Goal: Transaction & Acquisition: Obtain resource

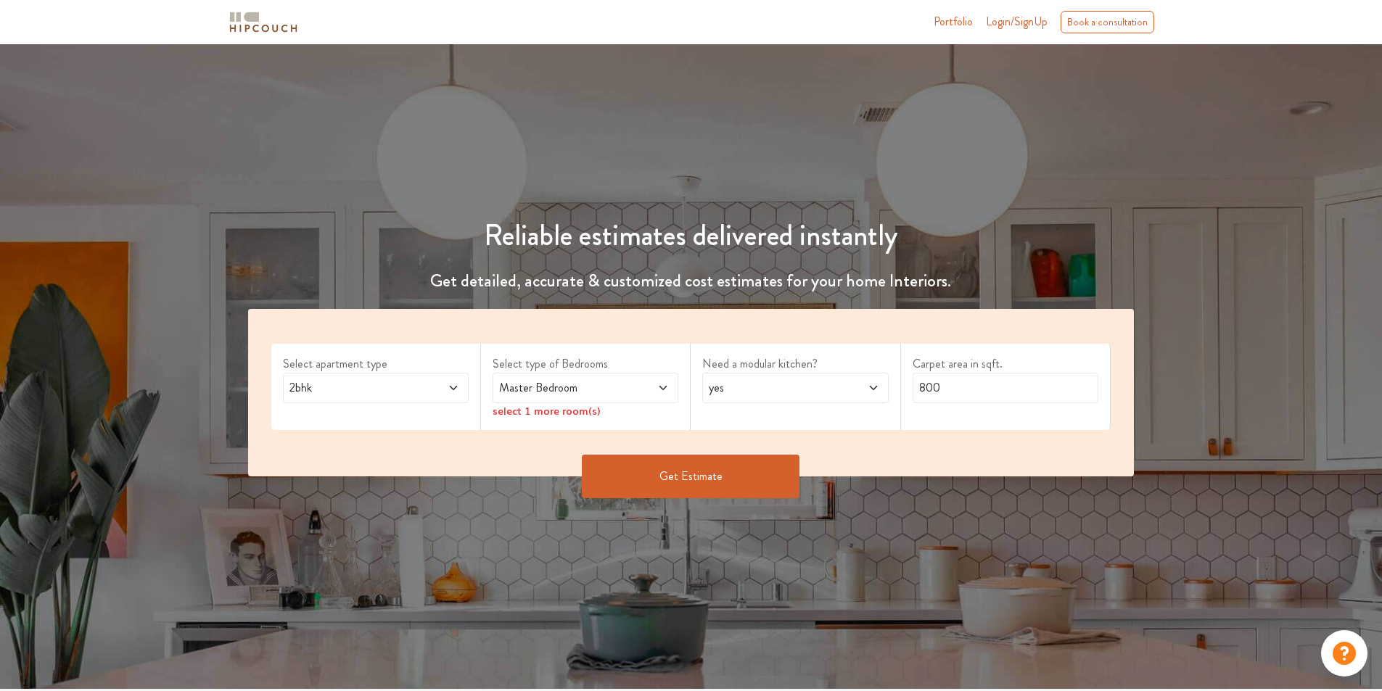
click at [652, 384] on span at bounding box center [648, 387] width 44 height 17
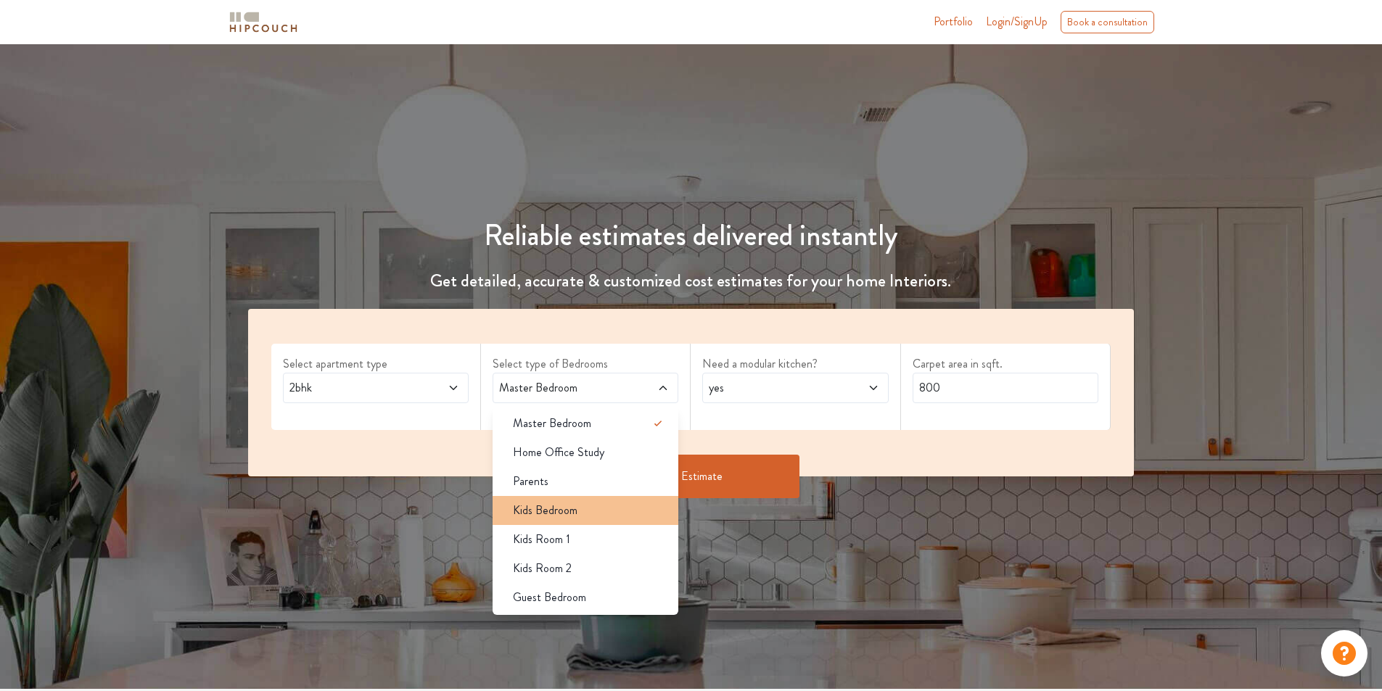
click at [591, 515] on div "Kids Bedroom" at bounding box center [589, 510] width 177 height 17
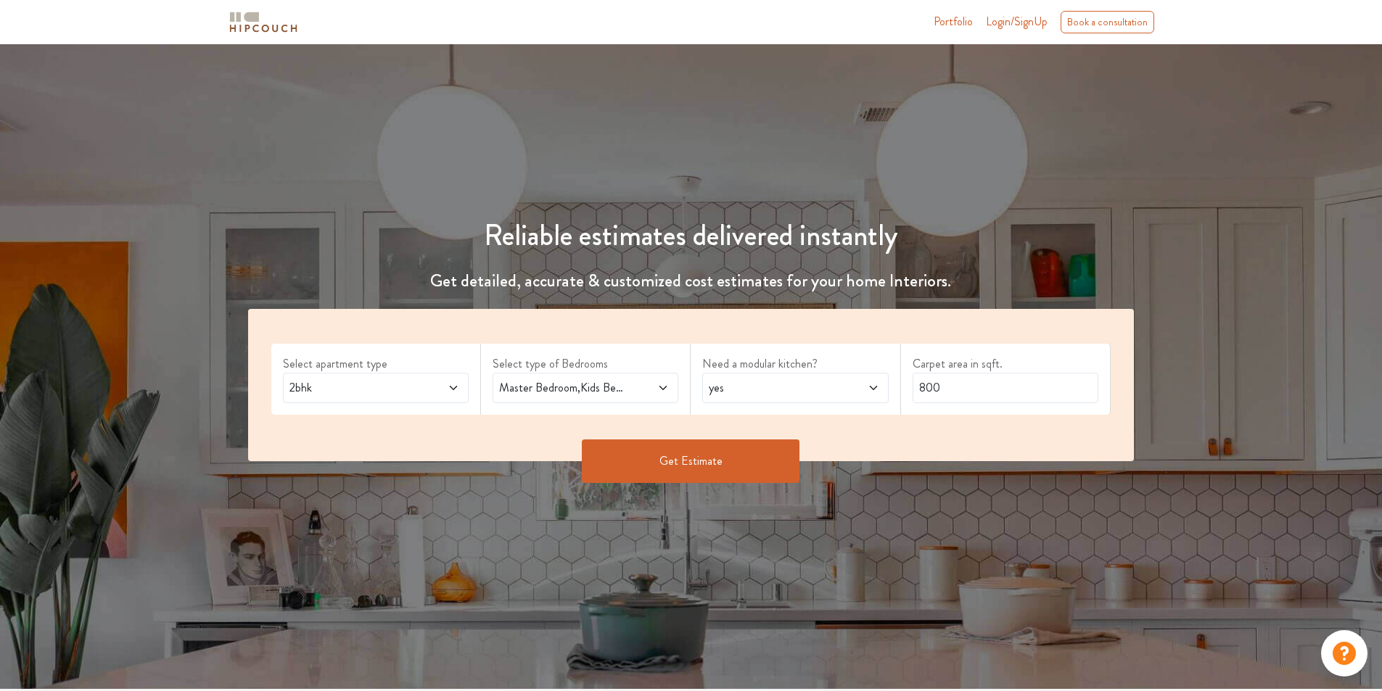
click at [439, 392] on span at bounding box center [438, 387] width 44 height 17
click at [733, 387] on span "yes" at bounding box center [771, 387] width 130 height 17
click at [955, 389] on input "800" at bounding box center [1005, 388] width 186 height 30
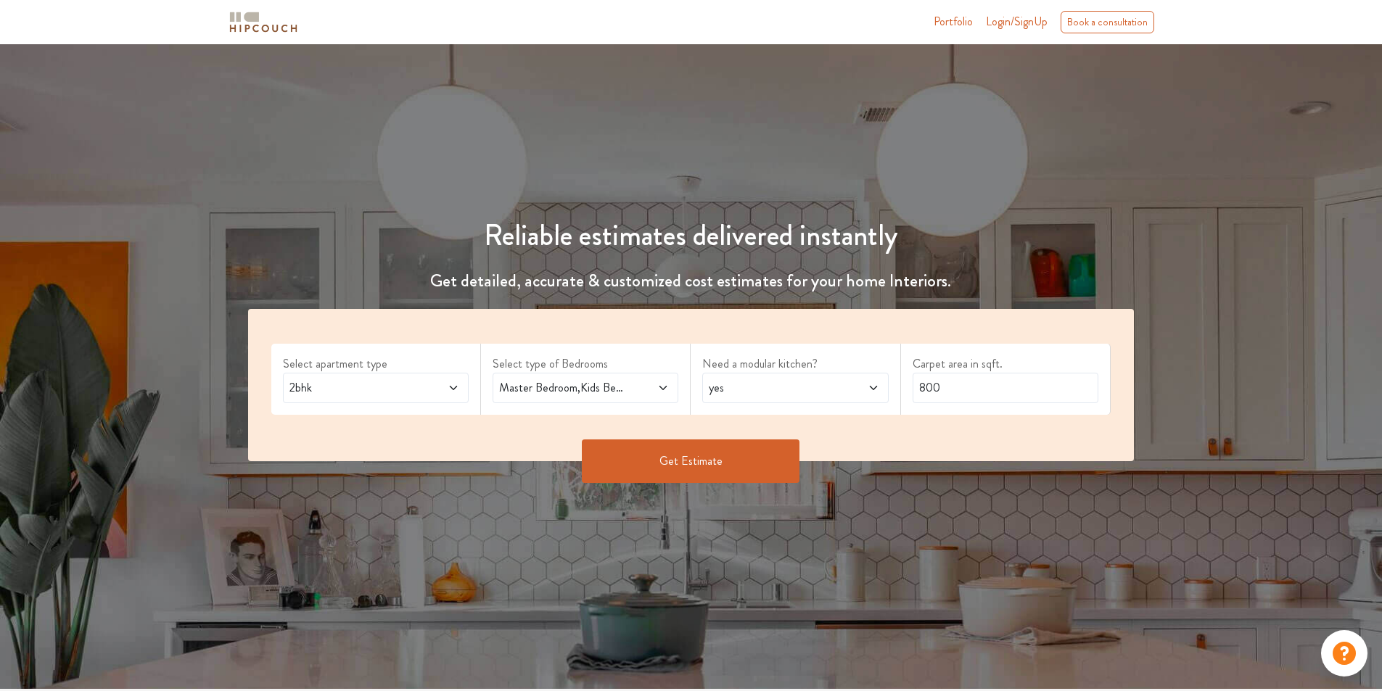
click at [758, 469] on button "Get Estimate" at bounding box center [691, 462] width 218 height 44
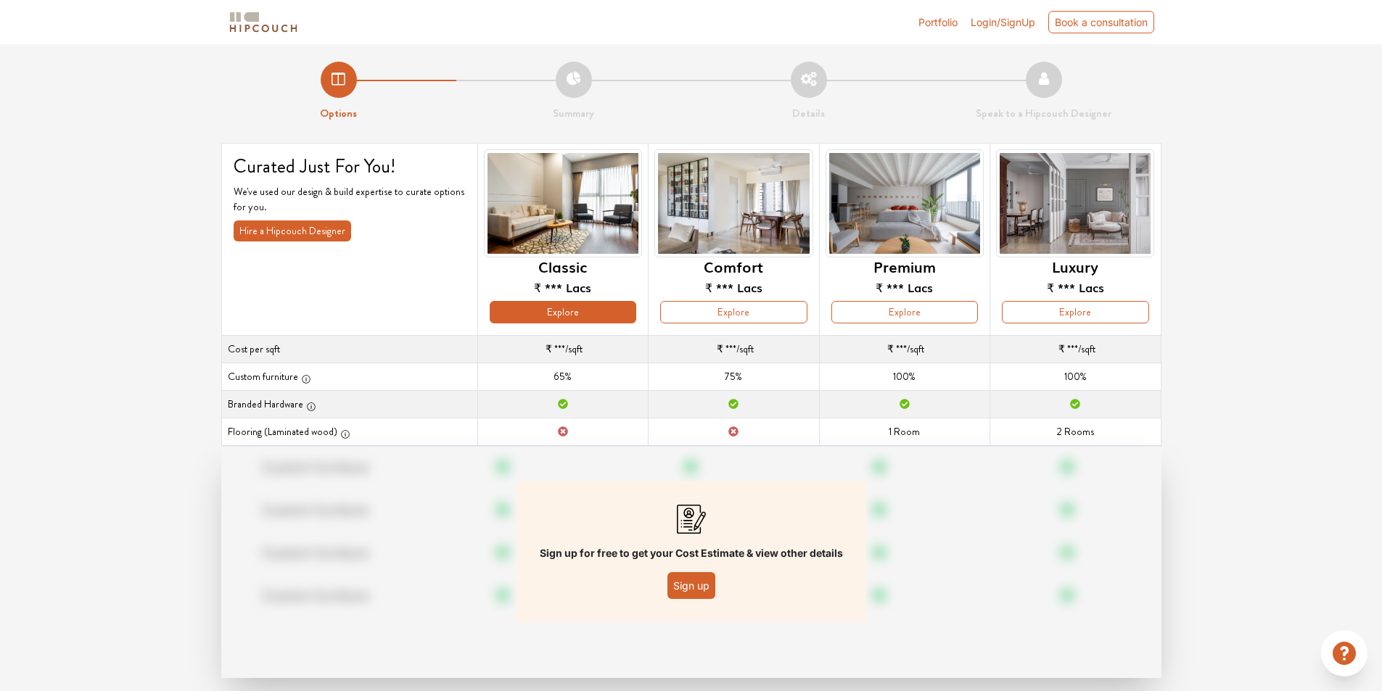
click at [597, 307] on button "Explore" at bounding box center [563, 312] width 147 height 22
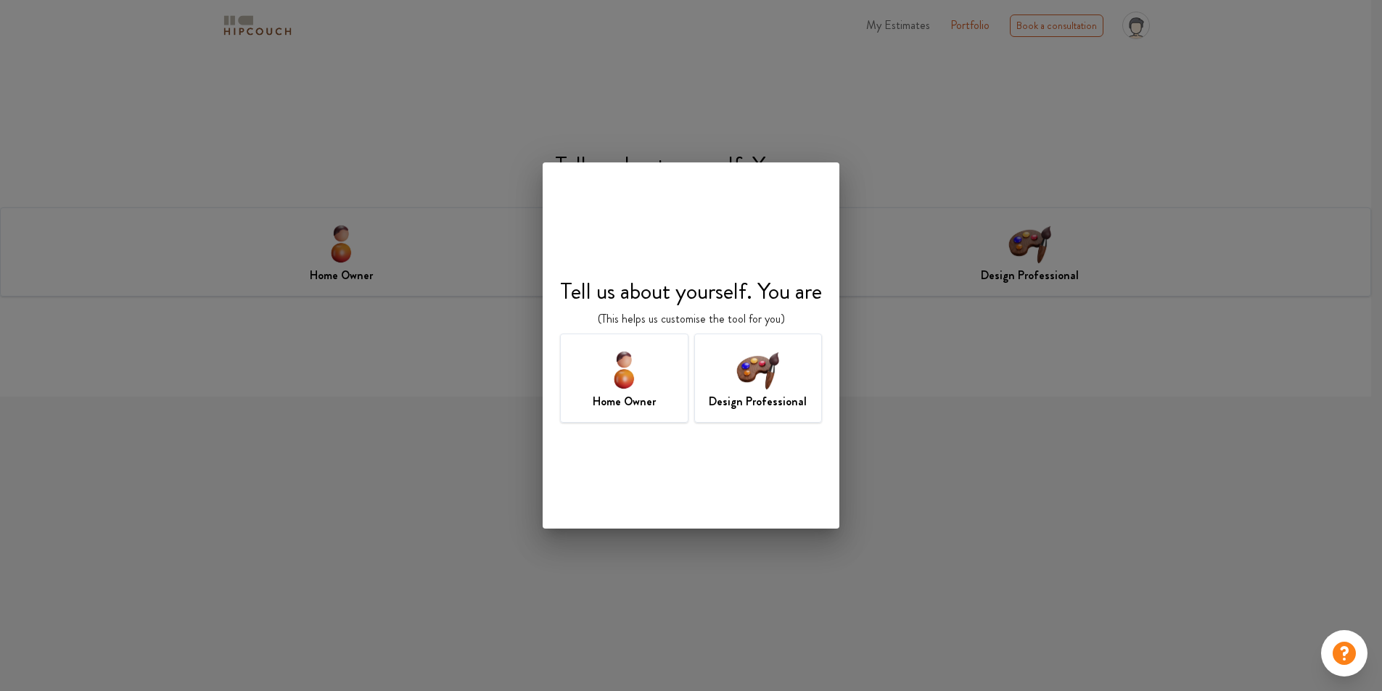
click at [727, 399] on h7 "Design Professional" at bounding box center [758, 401] width 98 height 17
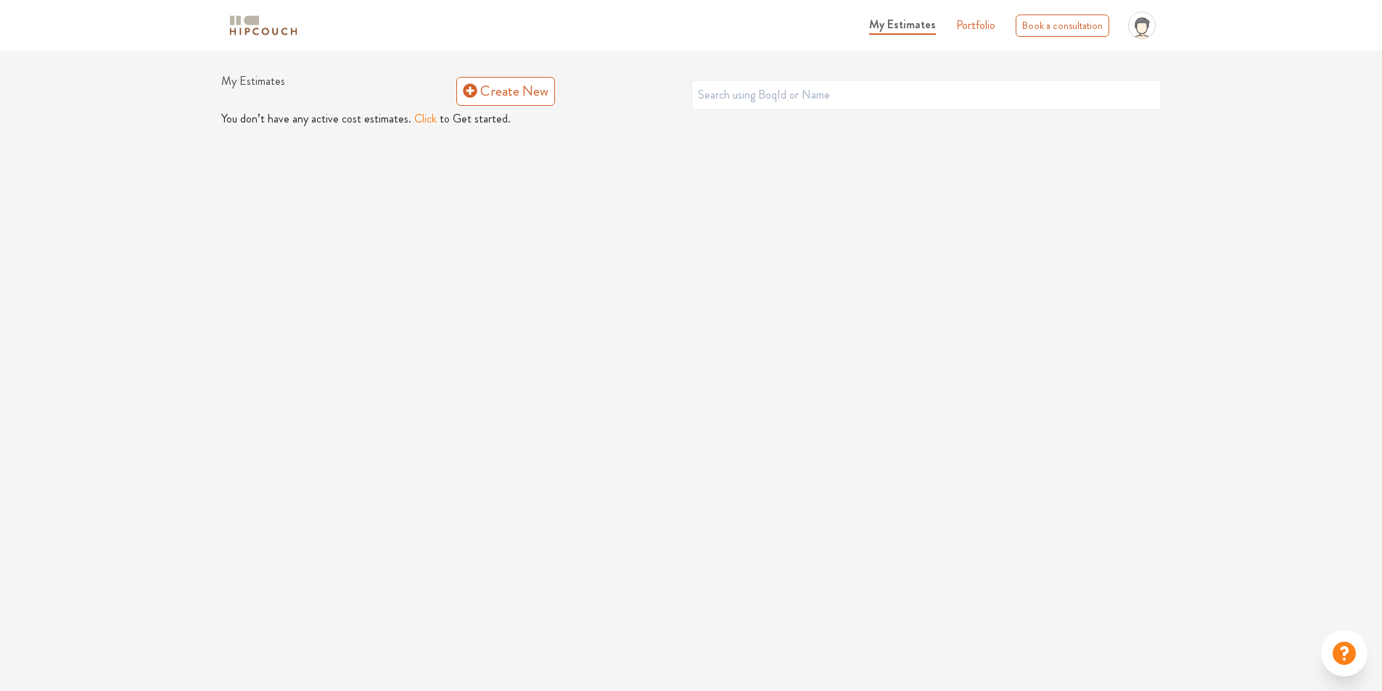
click at [424, 119] on button "Click" at bounding box center [425, 118] width 22 height 17
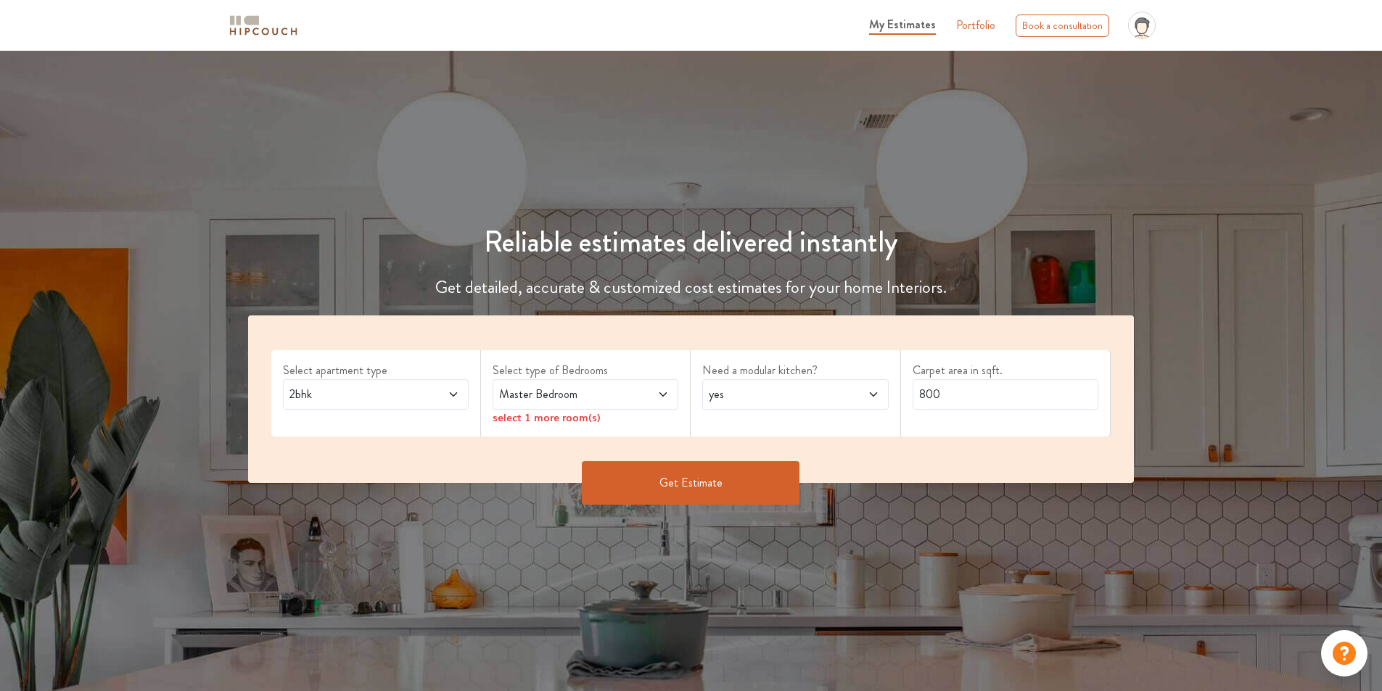
click at [659, 390] on icon at bounding box center [663, 395] width 12 height 12
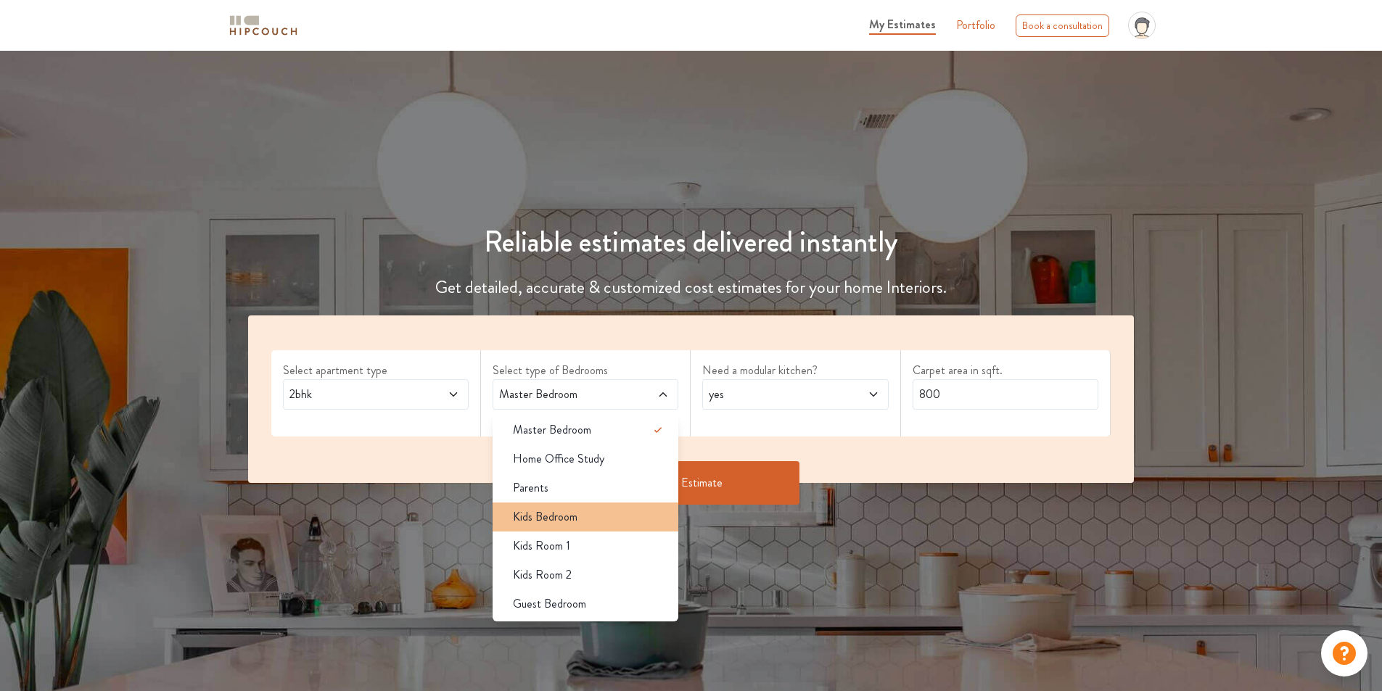
click at [587, 516] on div "Kids Bedroom" at bounding box center [589, 516] width 177 height 17
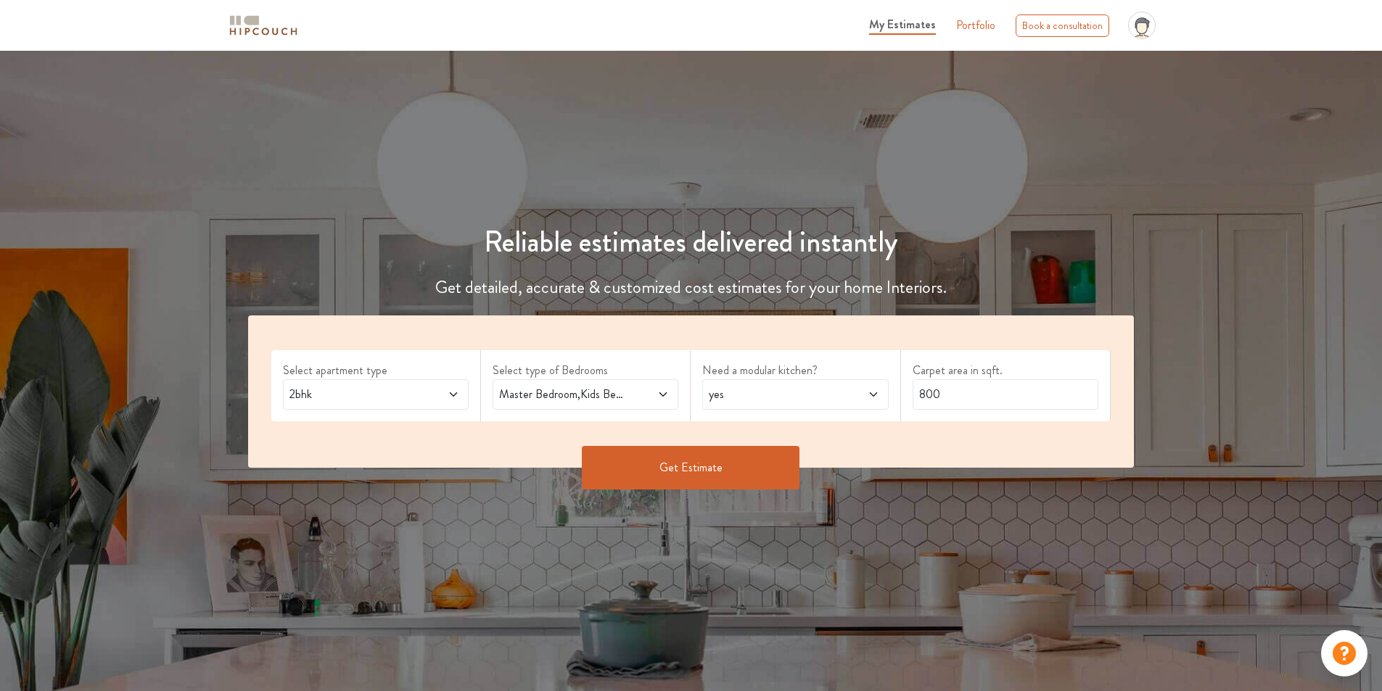
click at [633, 467] on button "Get Estimate" at bounding box center [691, 468] width 218 height 44
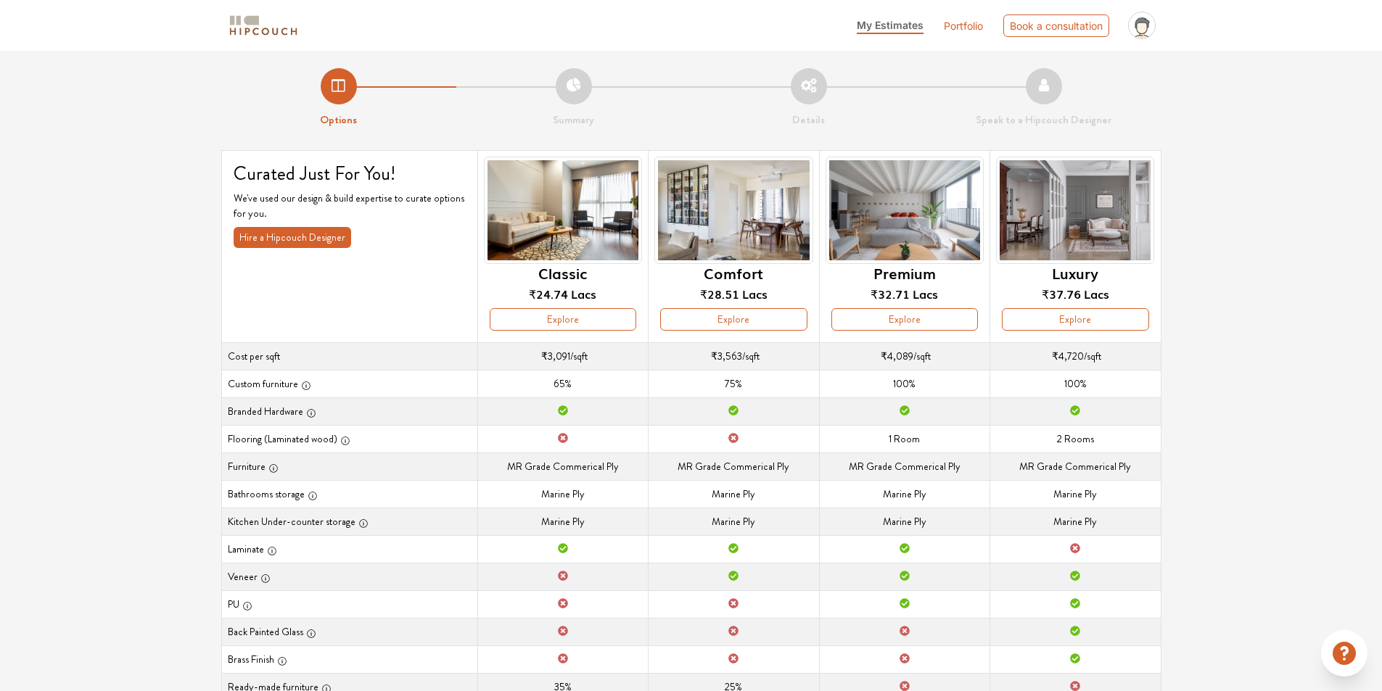
click at [1054, 315] on button "Explore" at bounding box center [1075, 319] width 147 height 22
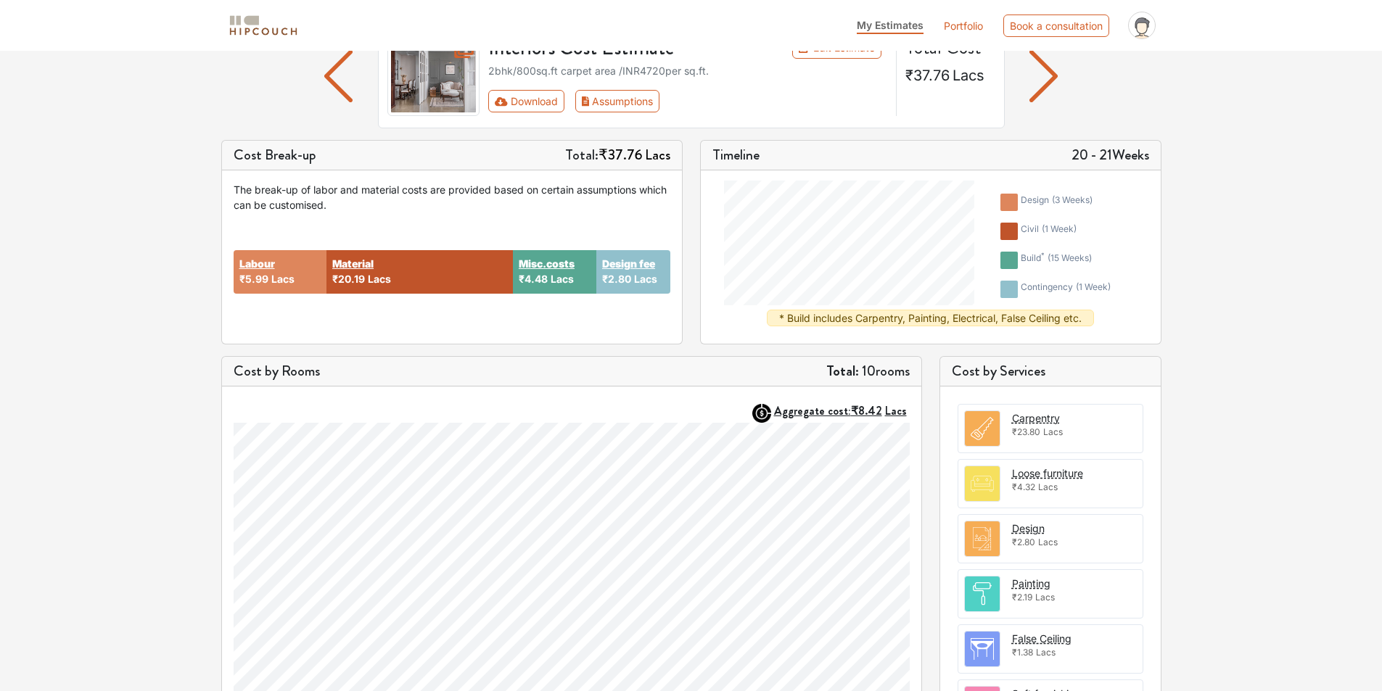
scroll to position [145, 0]
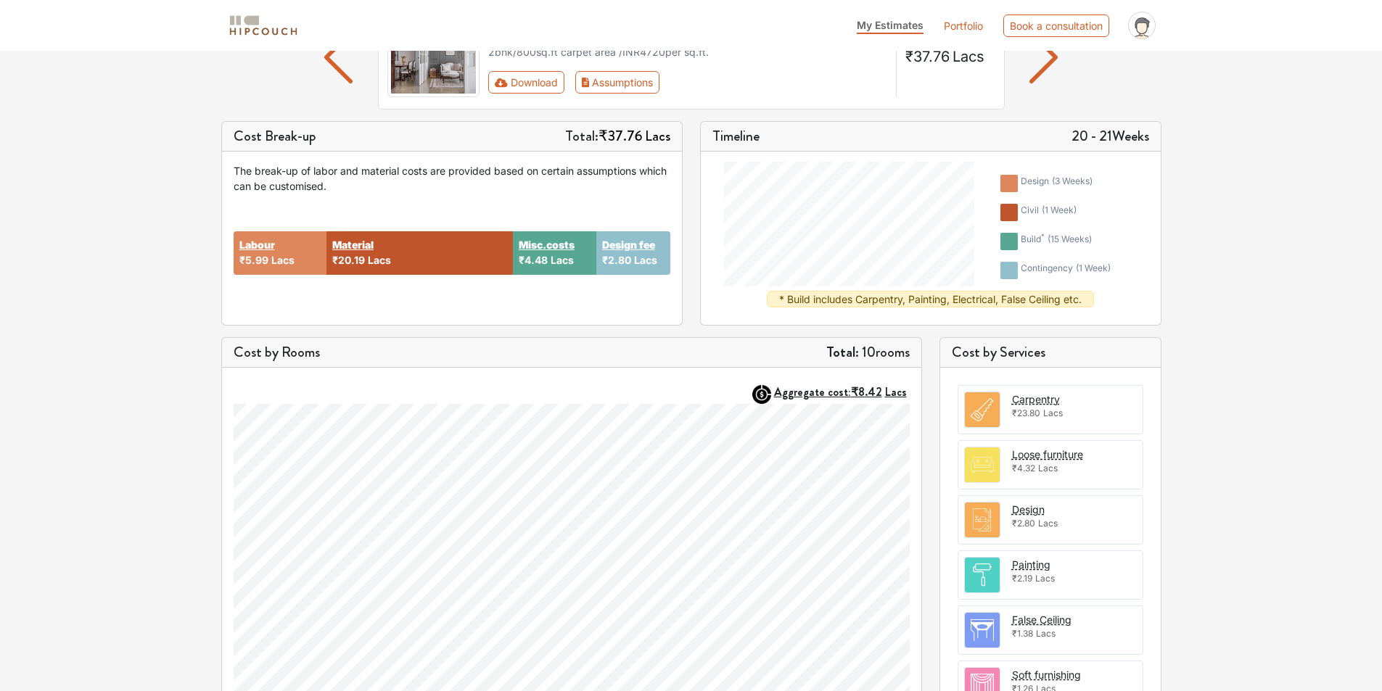
click at [983, 514] on img at bounding box center [982, 520] width 35 height 35
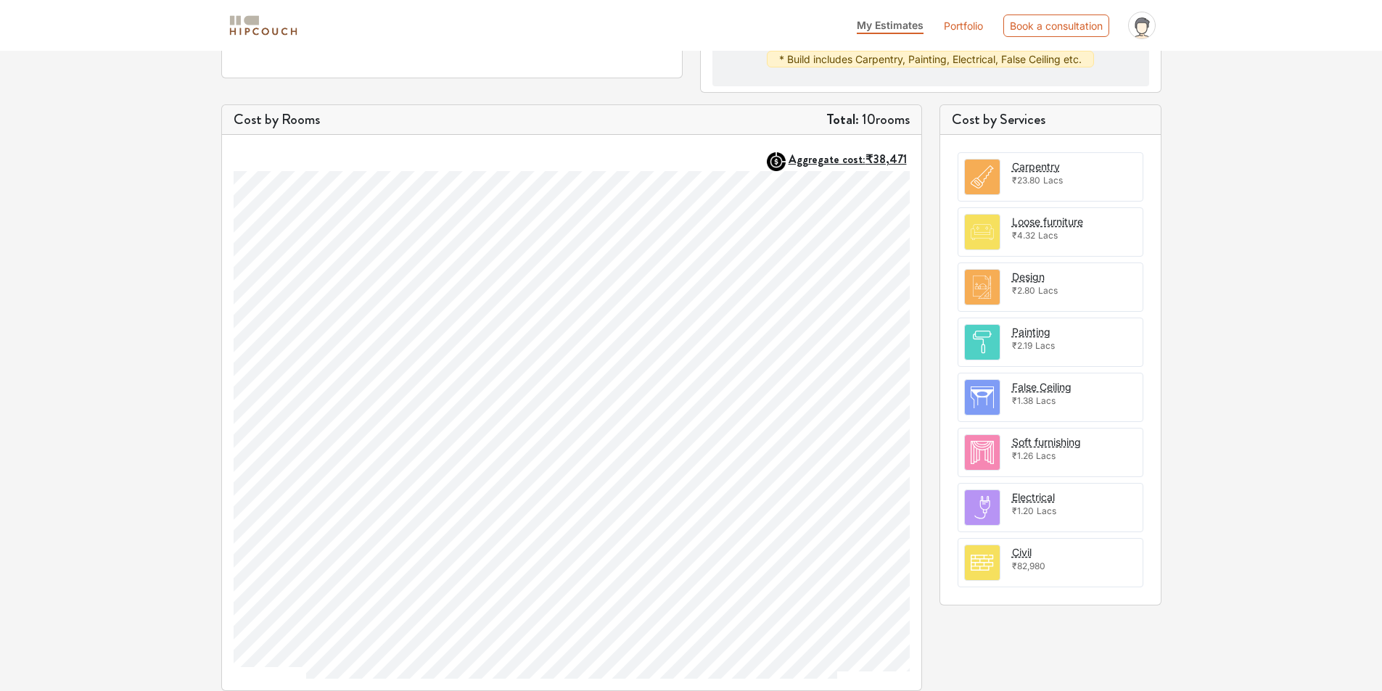
scroll to position [398, 0]
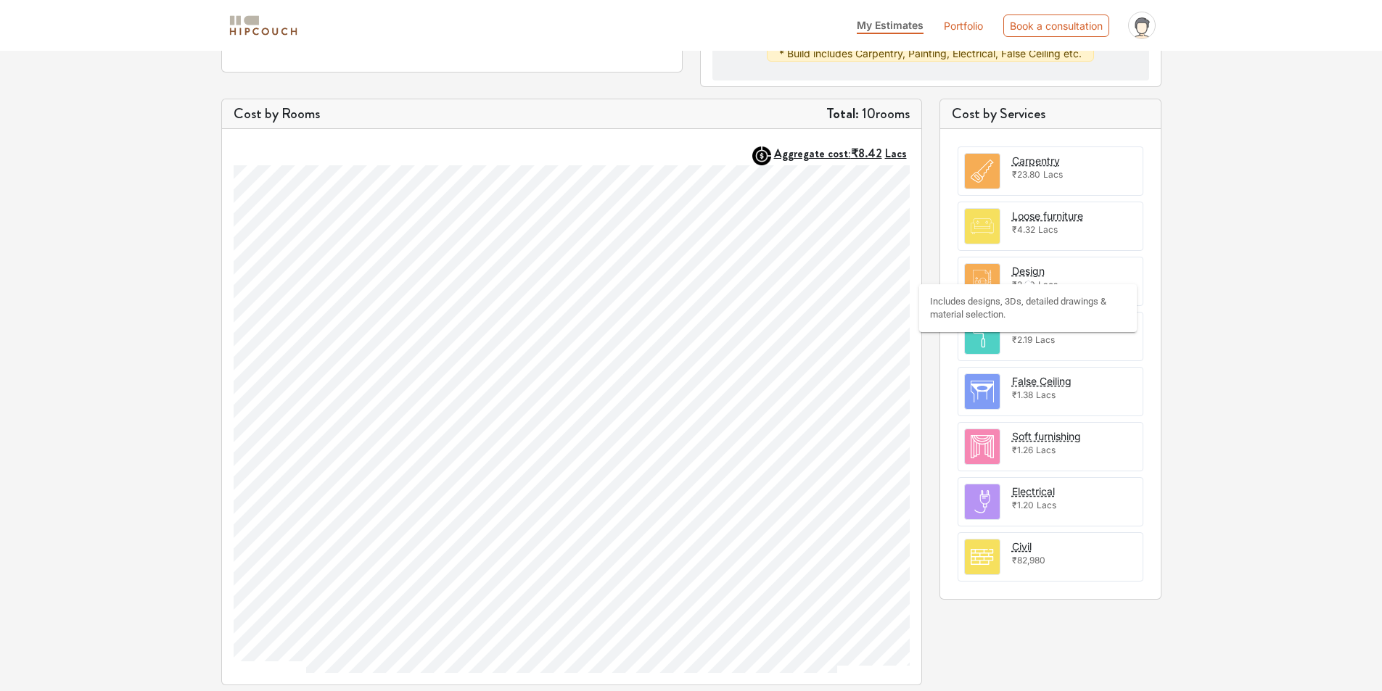
click at [1019, 274] on div "Design" at bounding box center [1028, 270] width 33 height 15
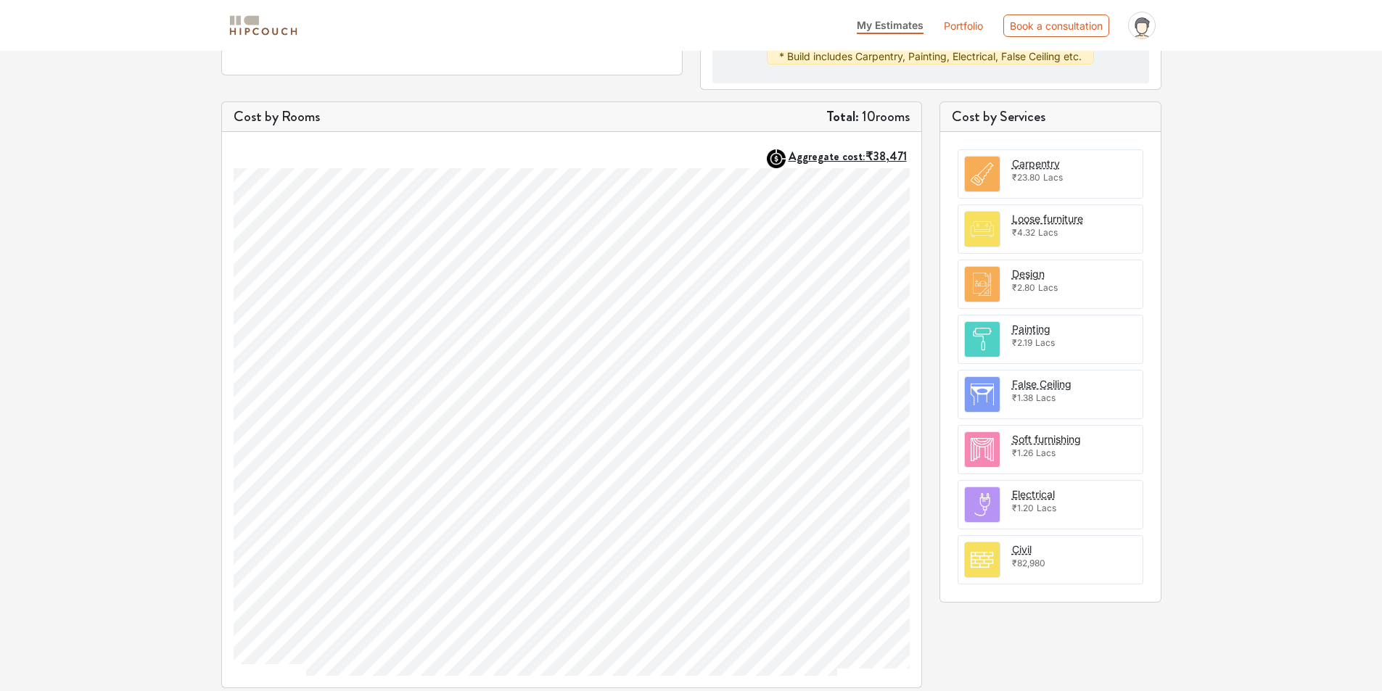
scroll to position [398, 0]
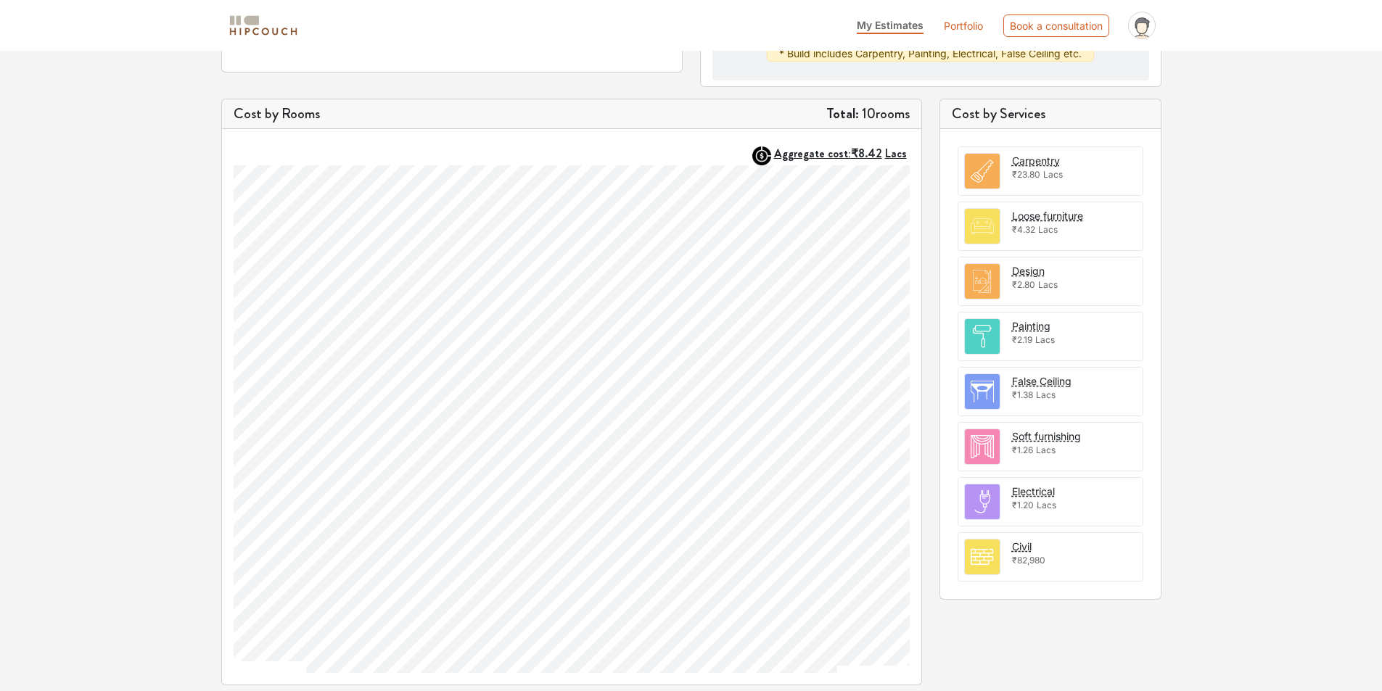
click at [940, 323] on div "Carpentry ₹23.80 Lacs Loose furniture ₹4.32 Lacs Design ₹2.80 Lacs Painting ₹2.…" at bounding box center [1050, 364] width 220 height 470
click at [796, 110] on div "Cost by Rooms Total: 10 rooms" at bounding box center [571, 114] width 699 height 30
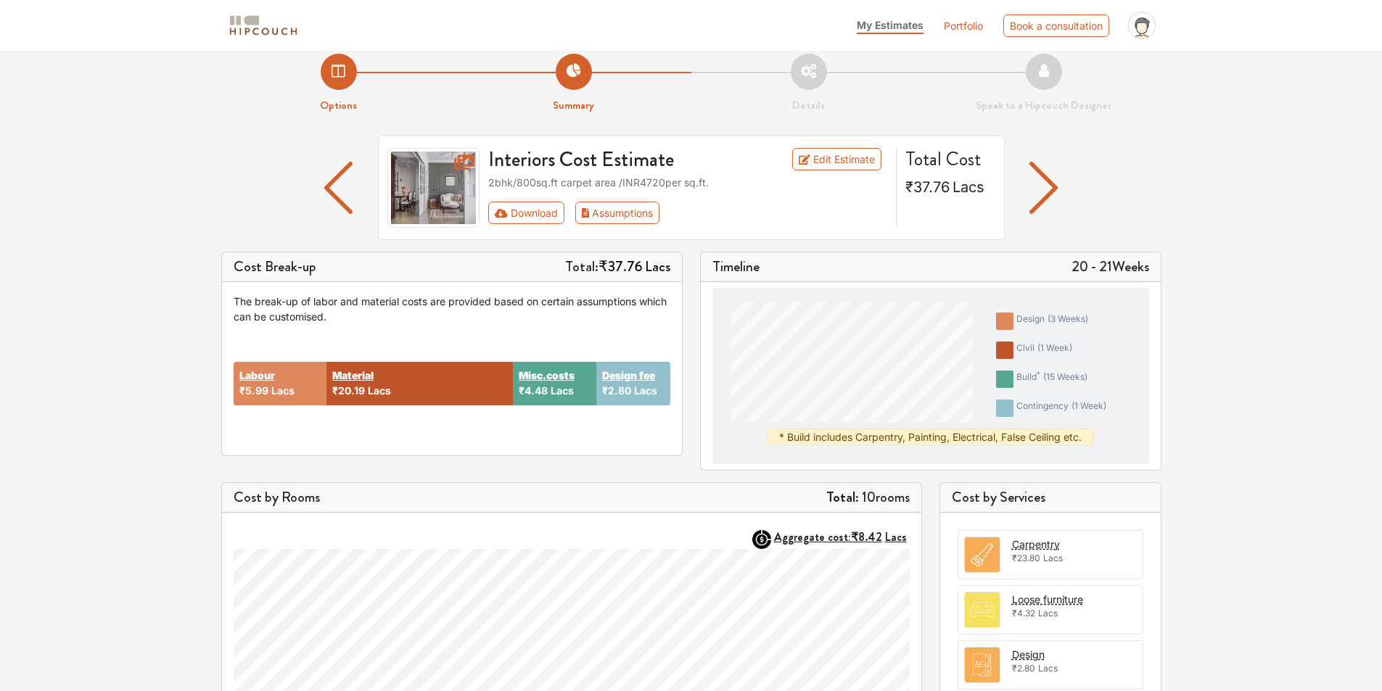
scroll to position [0, 0]
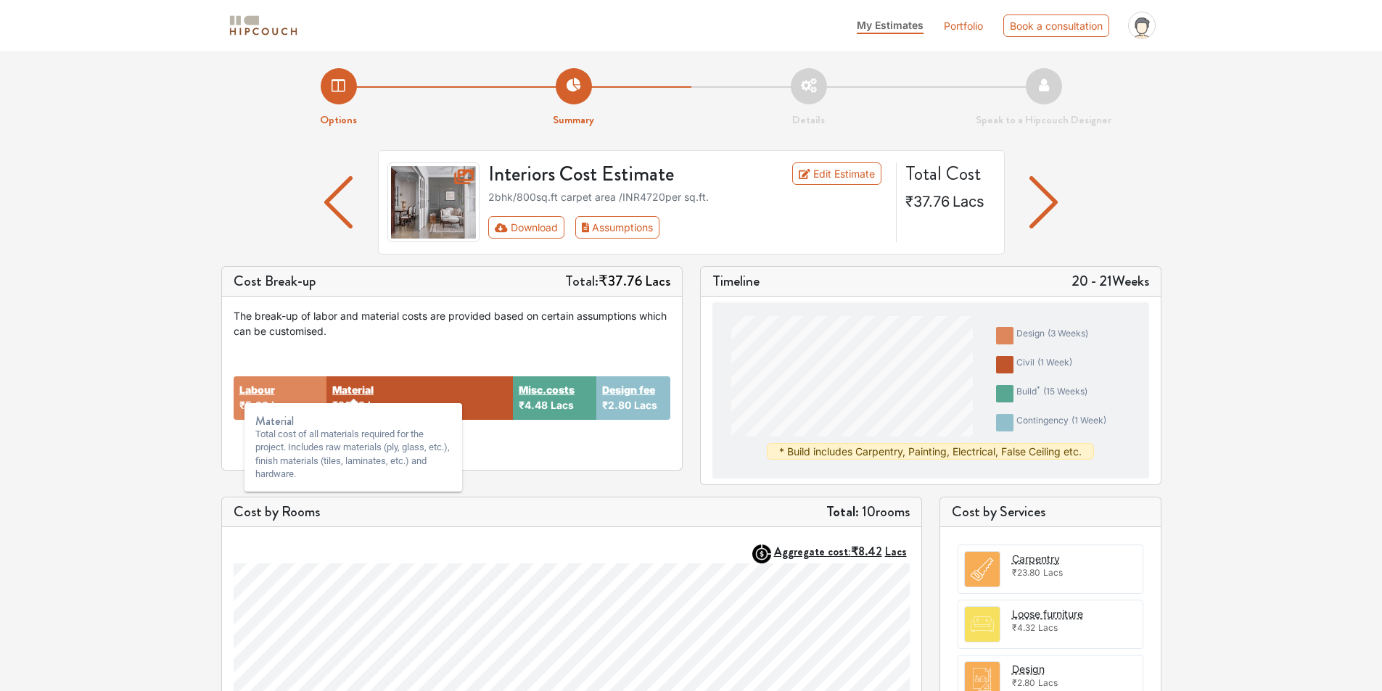
click at [355, 393] on strong "Material" at bounding box center [352, 389] width 41 height 15
click at [354, 392] on strong "Material" at bounding box center [352, 389] width 41 height 15
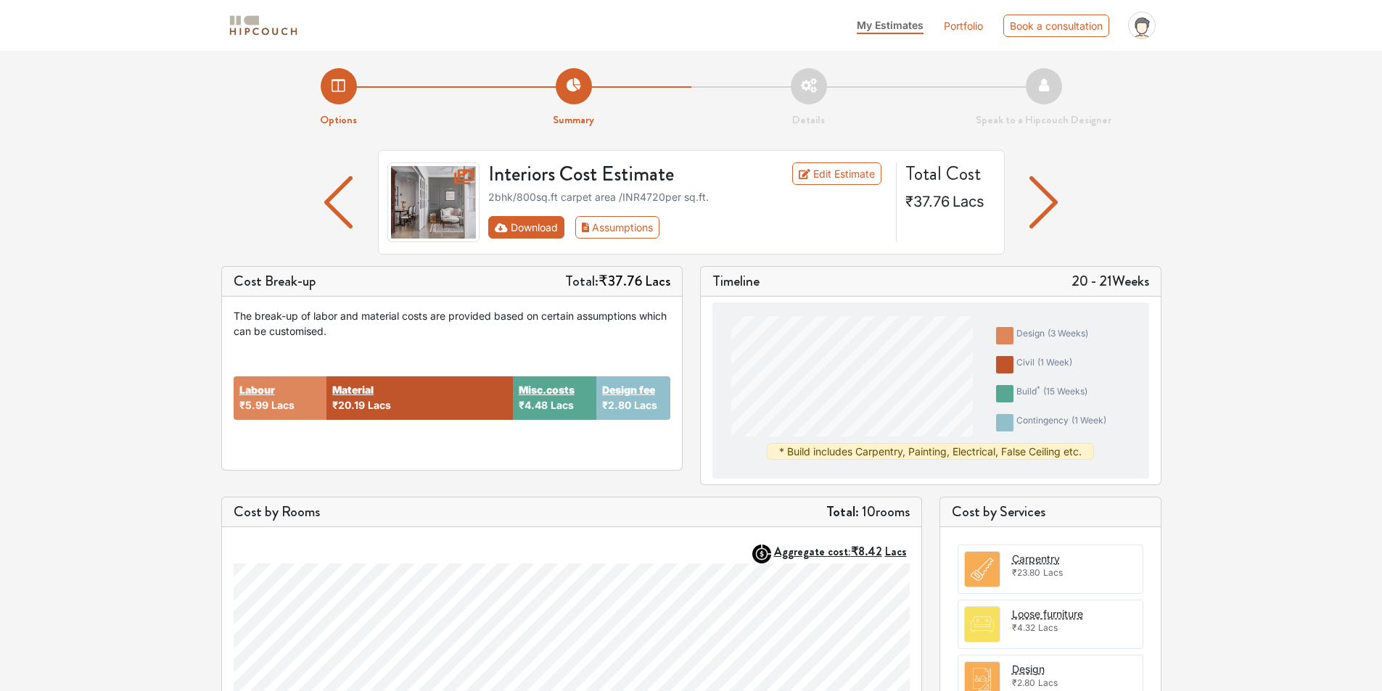
click at [554, 226] on button "Download" at bounding box center [526, 227] width 76 height 22
click at [531, 230] on button "Download" at bounding box center [526, 227] width 76 height 22
click at [616, 223] on button "Assumptions" at bounding box center [617, 227] width 85 height 22
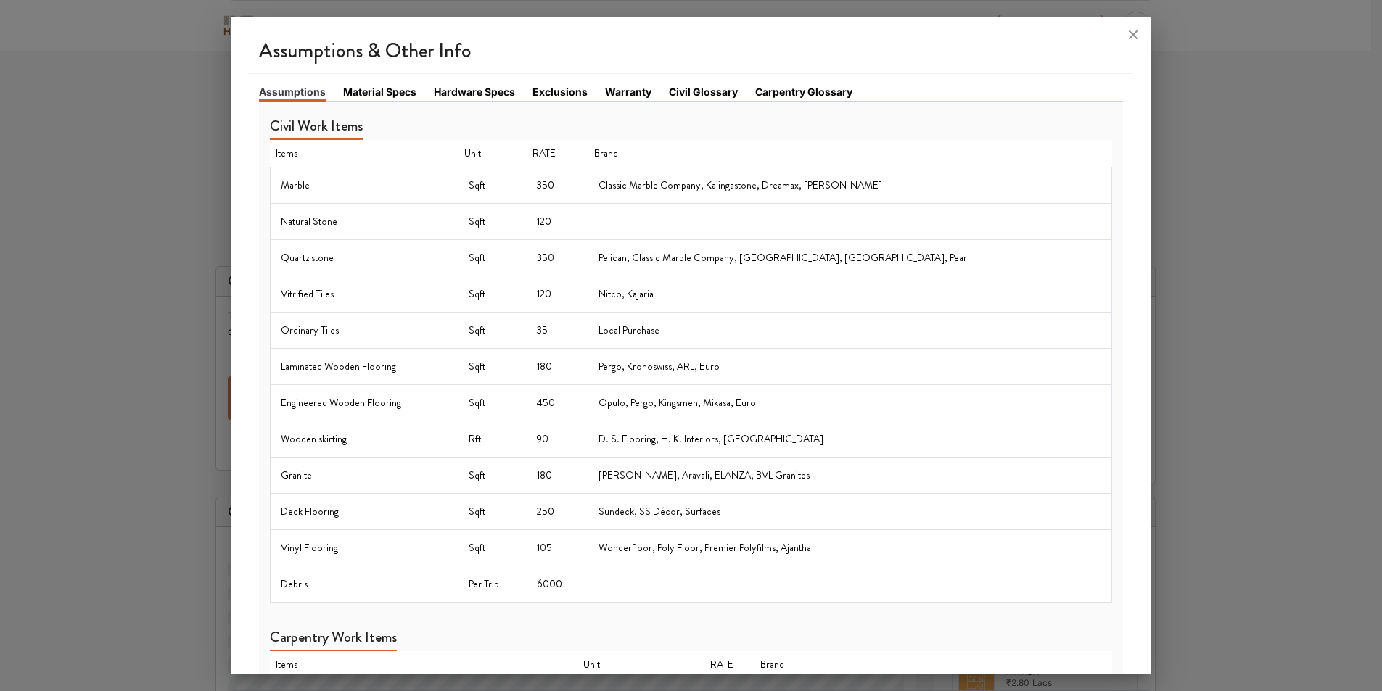
click at [1220, 125] on div at bounding box center [691, 345] width 1382 height 691
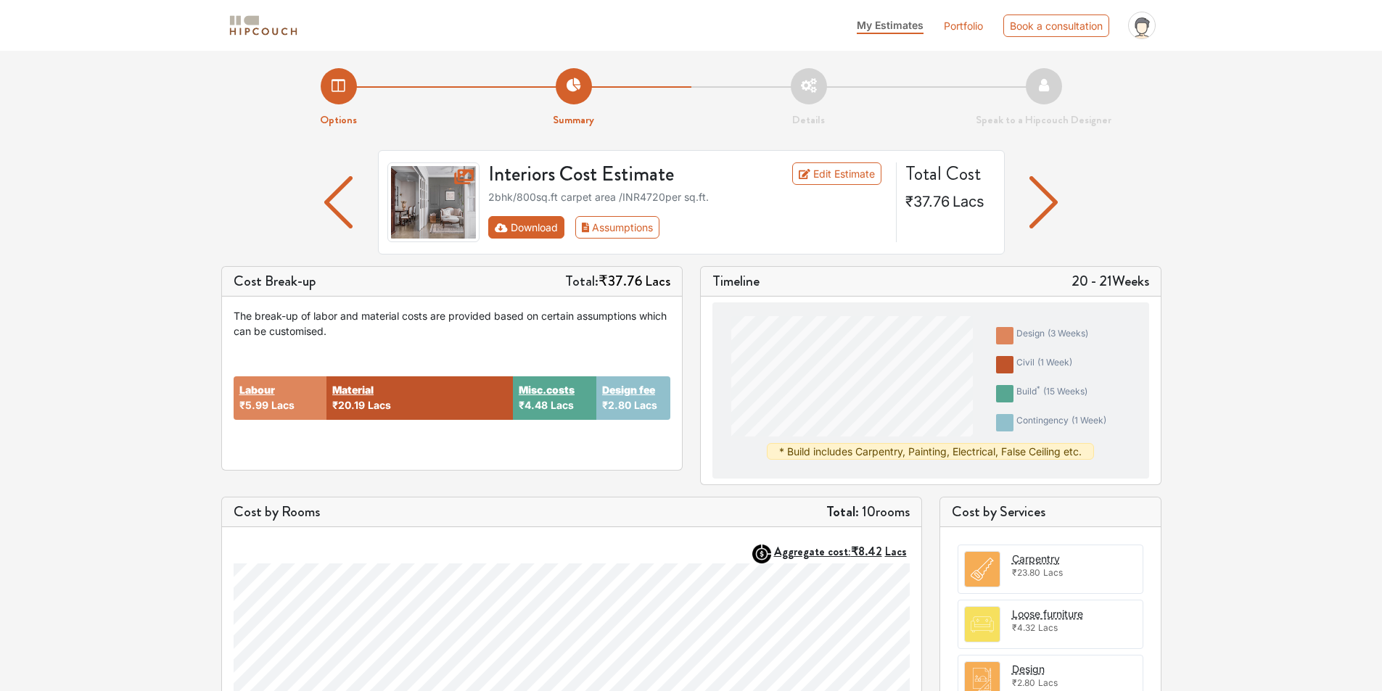
click at [543, 233] on button "Download" at bounding box center [526, 227] width 76 height 22
click at [540, 228] on button "Download" at bounding box center [526, 227] width 76 height 22
click at [627, 224] on button "Assumptions" at bounding box center [617, 227] width 85 height 22
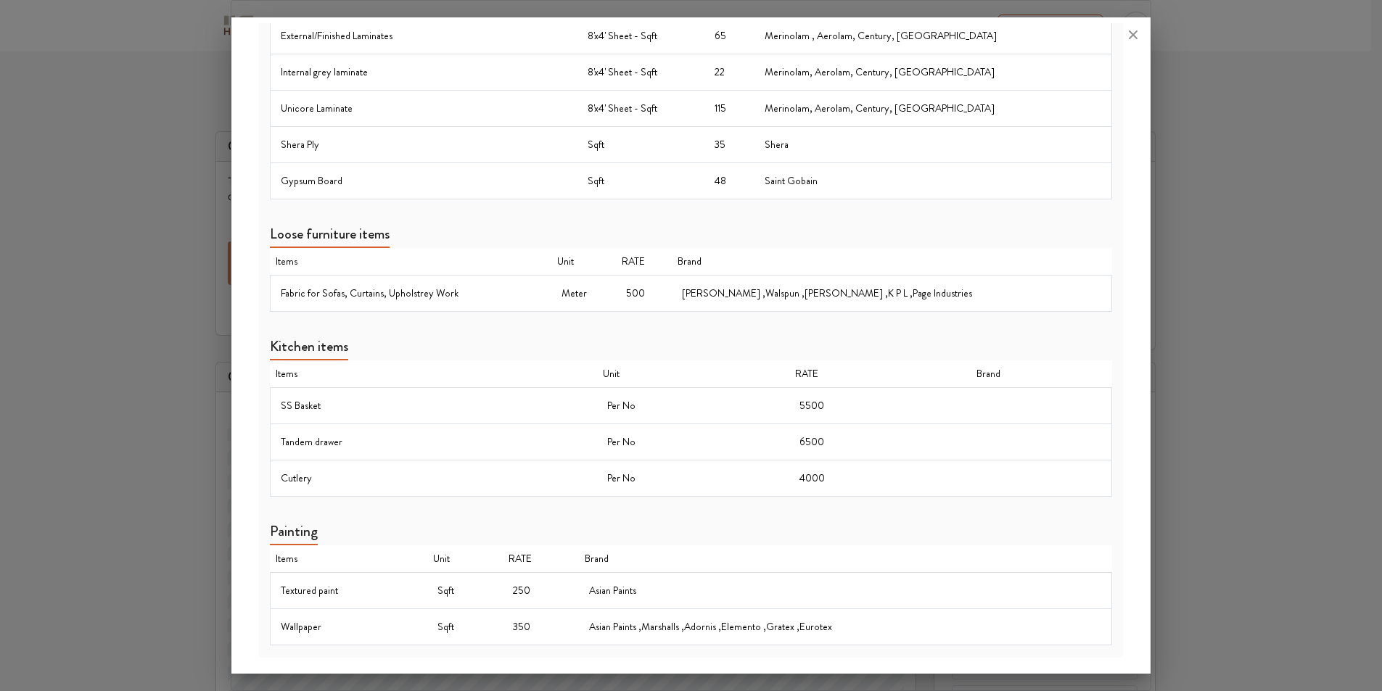
scroll to position [145, 0]
